Goal: Transaction & Acquisition: Purchase product/service

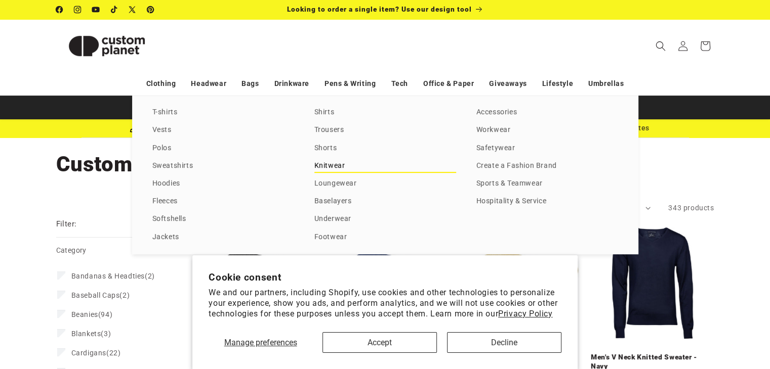
click at [334, 162] on link "Knitwear" at bounding box center [385, 166] width 142 height 14
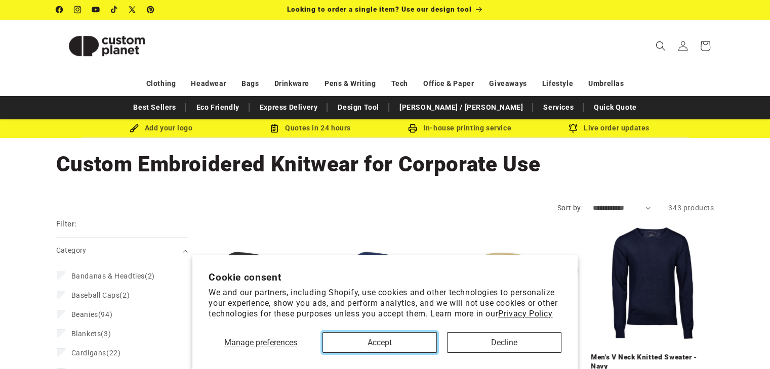
click at [393, 341] on button "Accept" at bounding box center [379, 342] width 114 height 21
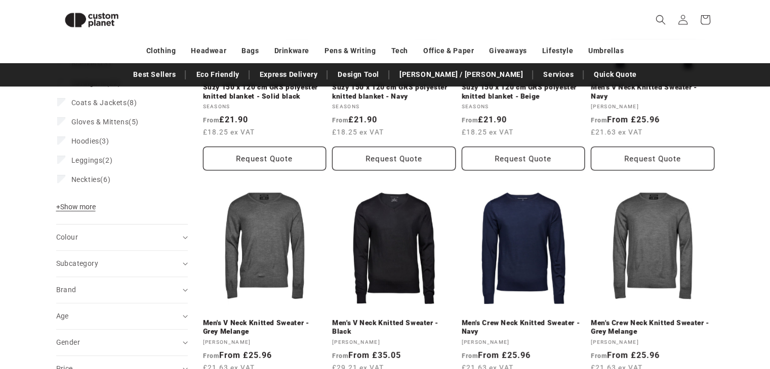
scroll to position [269, 0]
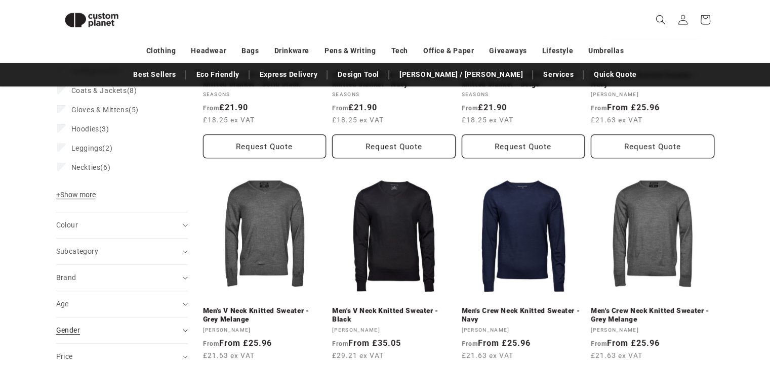
click at [152, 325] on div "Gender (0)" at bounding box center [117, 330] width 123 height 11
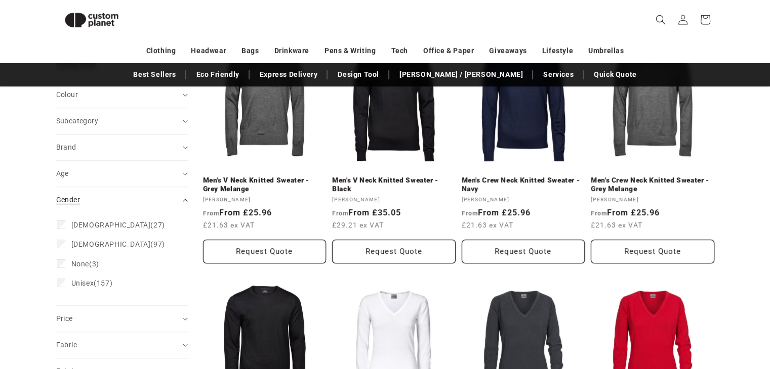
scroll to position [400, 0]
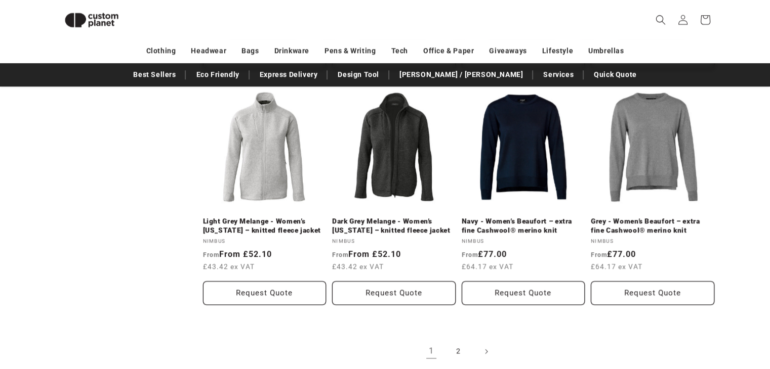
scroll to position [1178, 0]
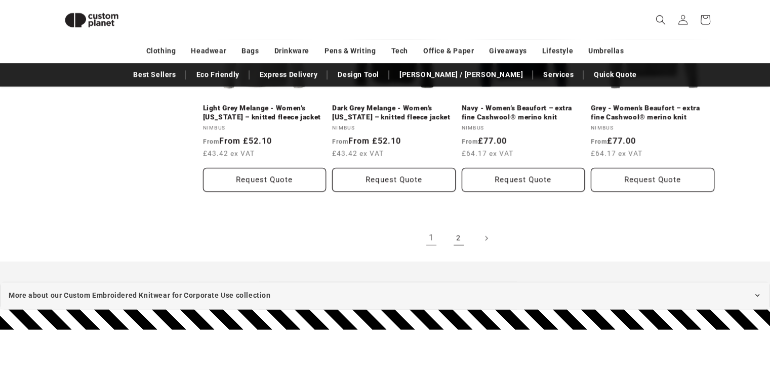
click at [461, 237] on link "2" at bounding box center [458, 238] width 22 height 22
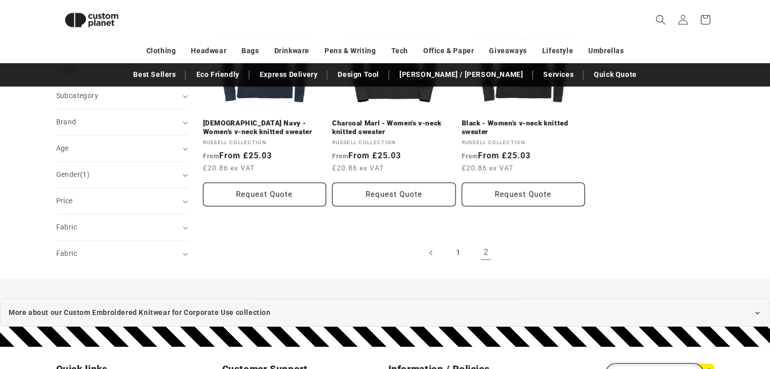
scroll to position [345, 0]
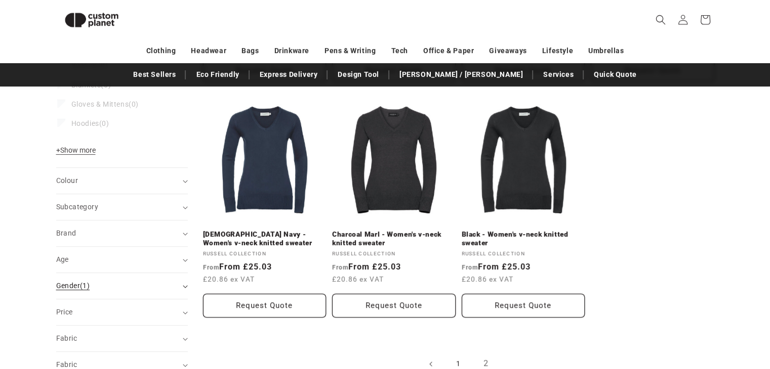
click at [157, 282] on div "Gender (1)" at bounding box center [117, 286] width 123 height 11
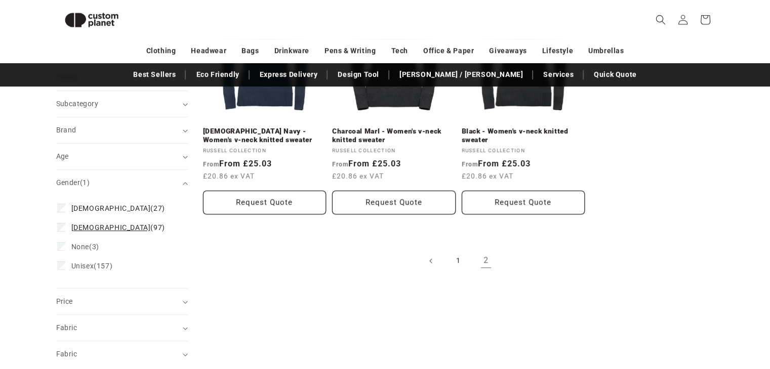
scroll to position [453, 0]
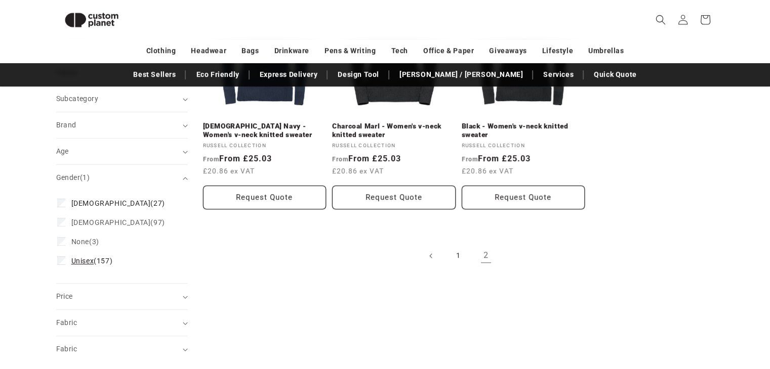
click at [71, 257] on span "Unisex" at bounding box center [82, 261] width 23 height 8
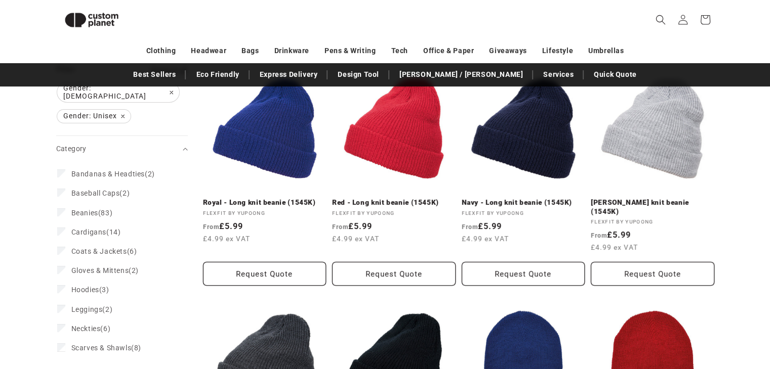
scroll to position [256, 0]
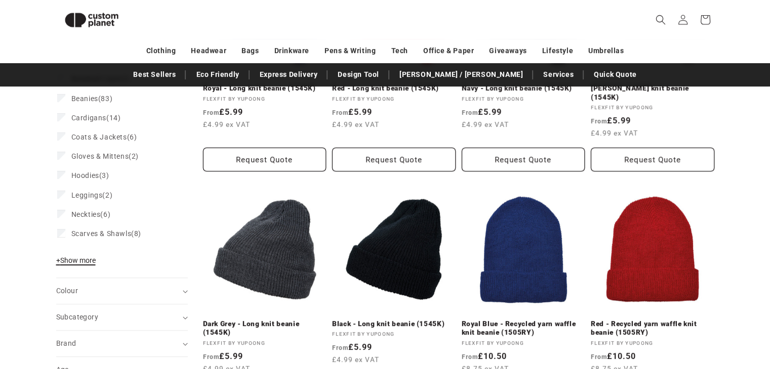
click at [75, 257] on span "+ Show more" at bounding box center [75, 261] width 39 height 8
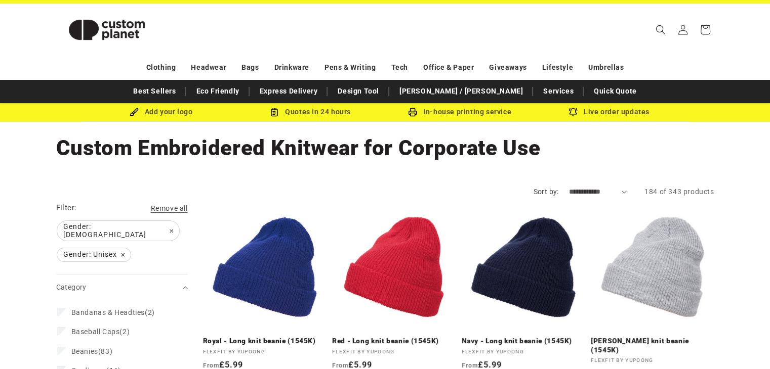
scroll to position [0, 0]
